Goal: Task Accomplishment & Management: Manage account settings

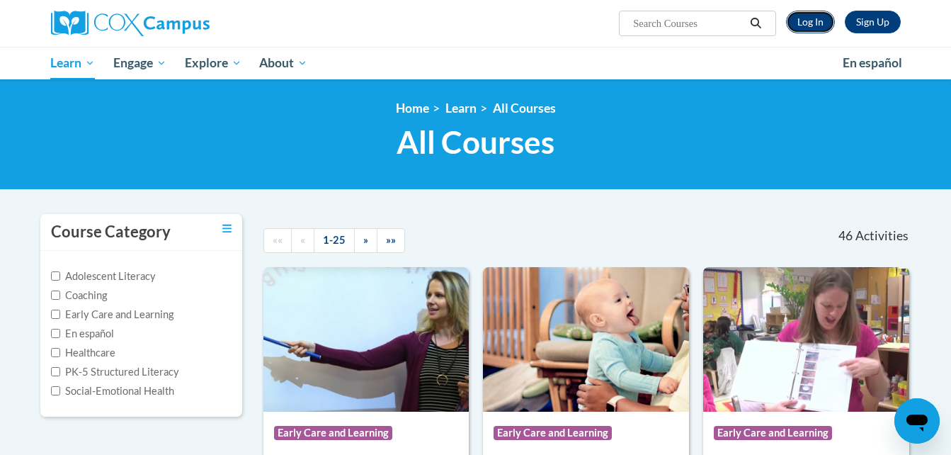
click at [825, 23] on link "Log In" at bounding box center [810, 22] width 49 height 23
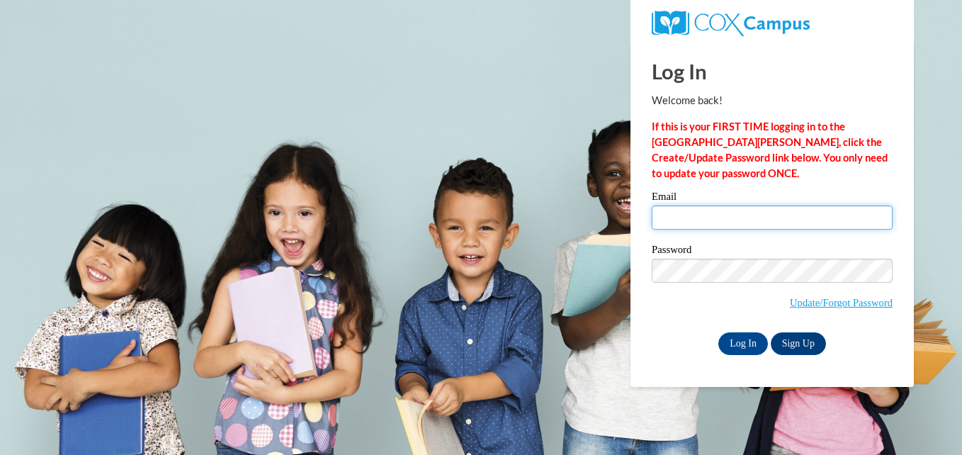
click at [779, 214] on input "Email" at bounding box center [772, 217] width 241 height 24
type input "lopezdlj99@outlook.com"
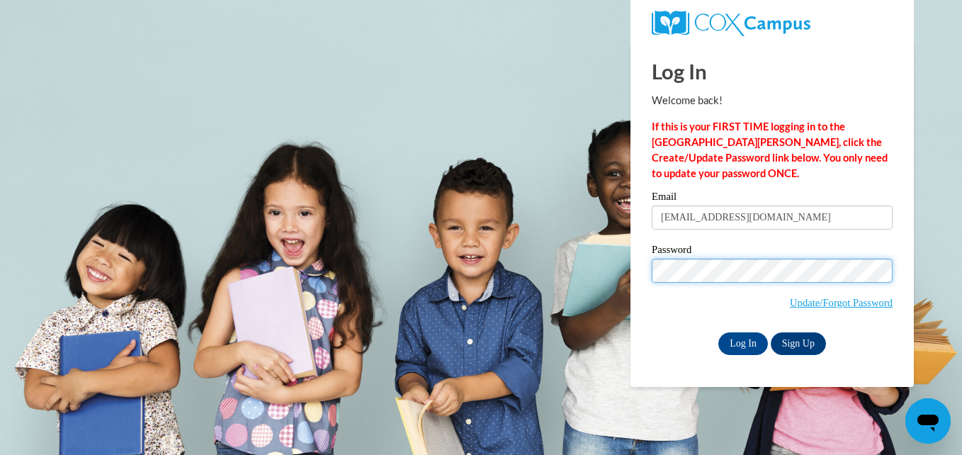
click at [718, 332] on input "Log In" at bounding box center [743, 343] width 50 height 23
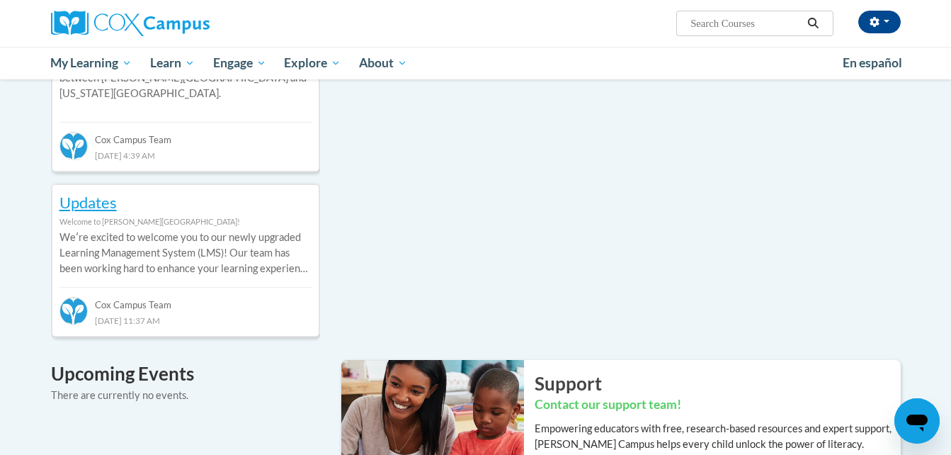
scroll to position [590, 0]
